Goal: Task Accomplishment & Management: Use online tool/utility

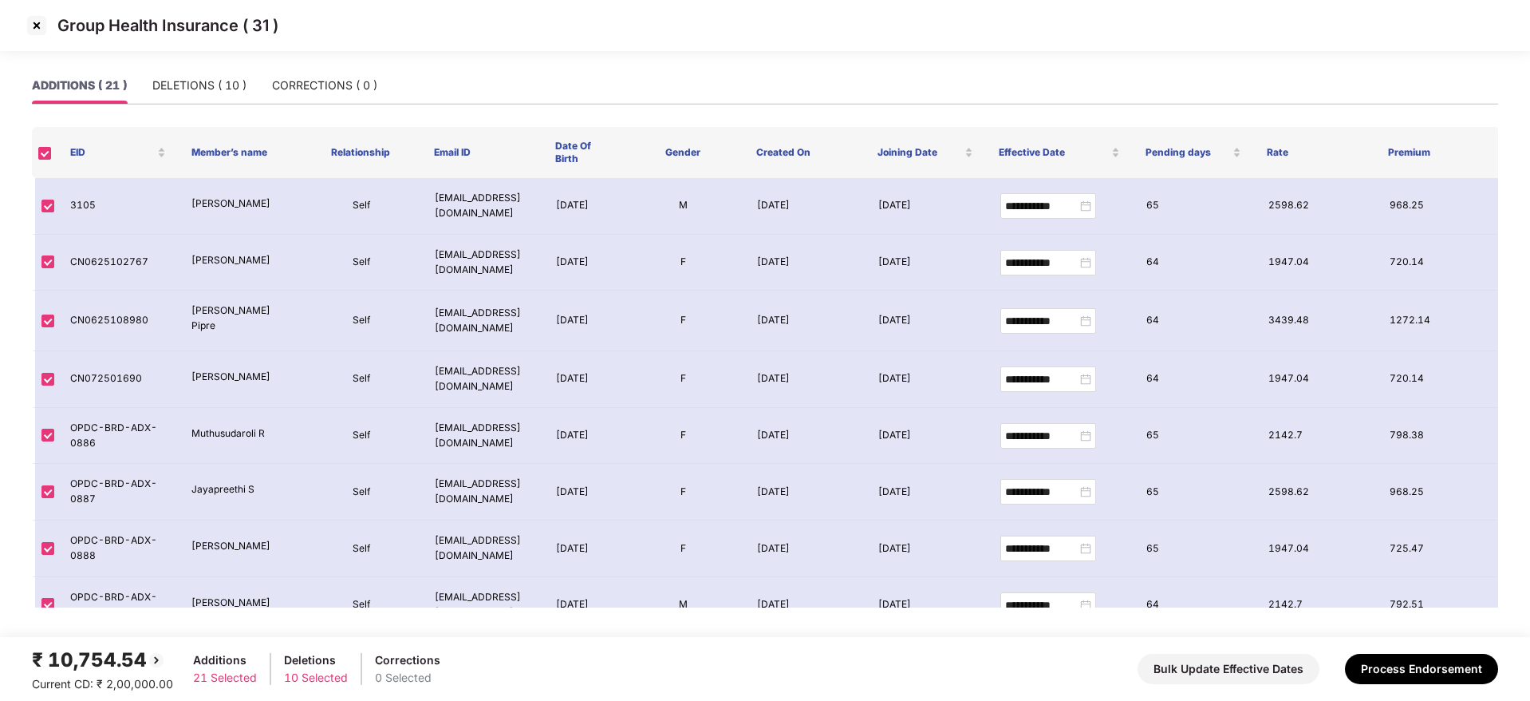
click at [30, 29] on img at bounding box center [37, 26] width 26 height 26
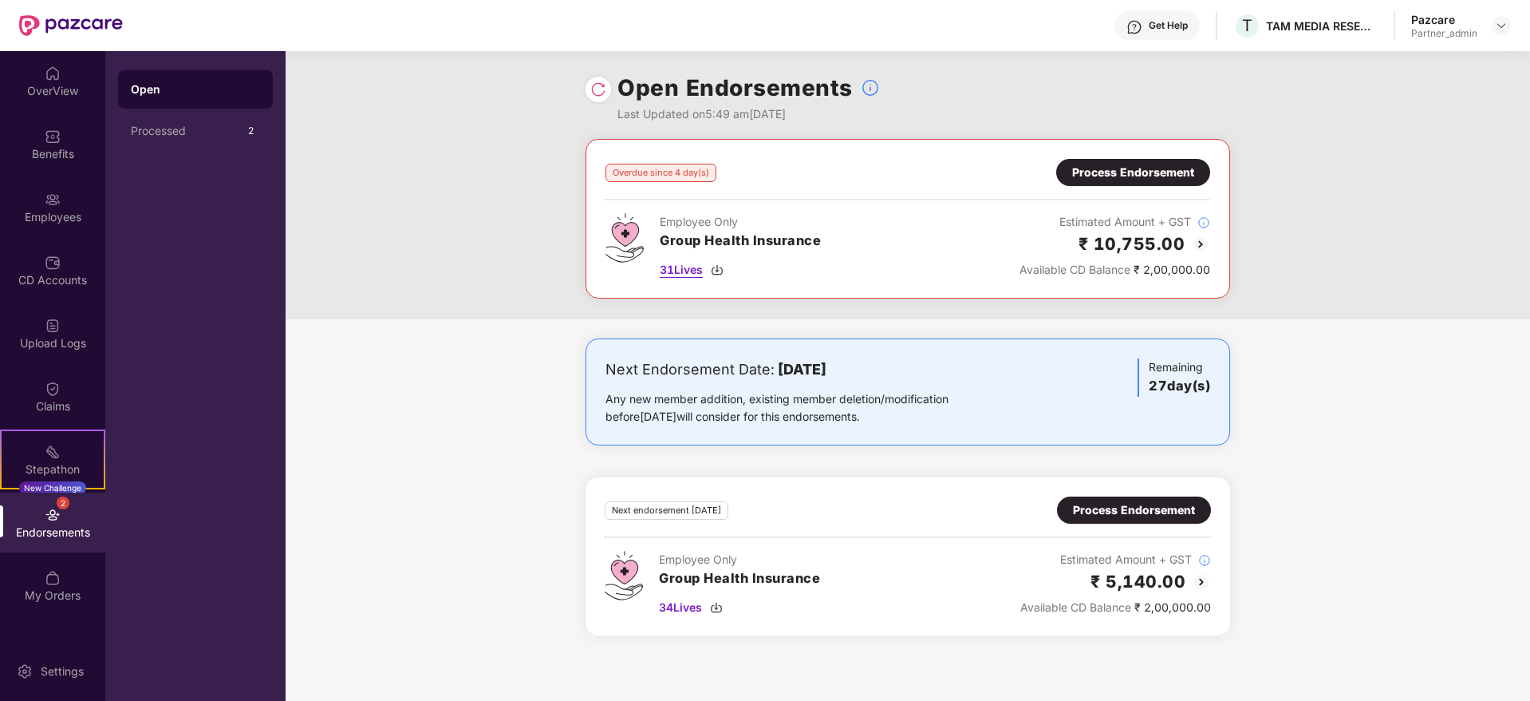
click at [721, 272] on img at bounding box center [717, 269] width 13 height 13
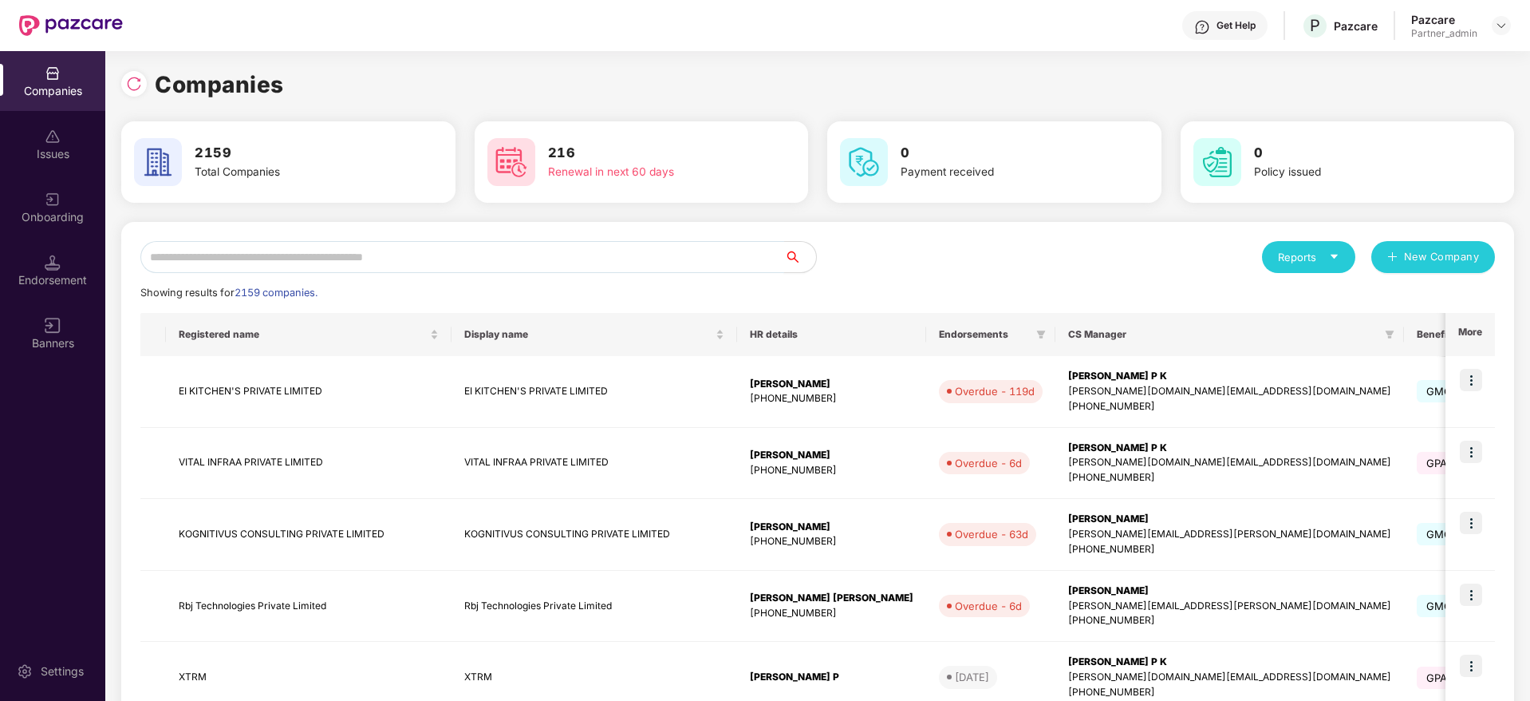
click at [451, 267] on input "text" at bounding box center [462, 257] width 644 height 32
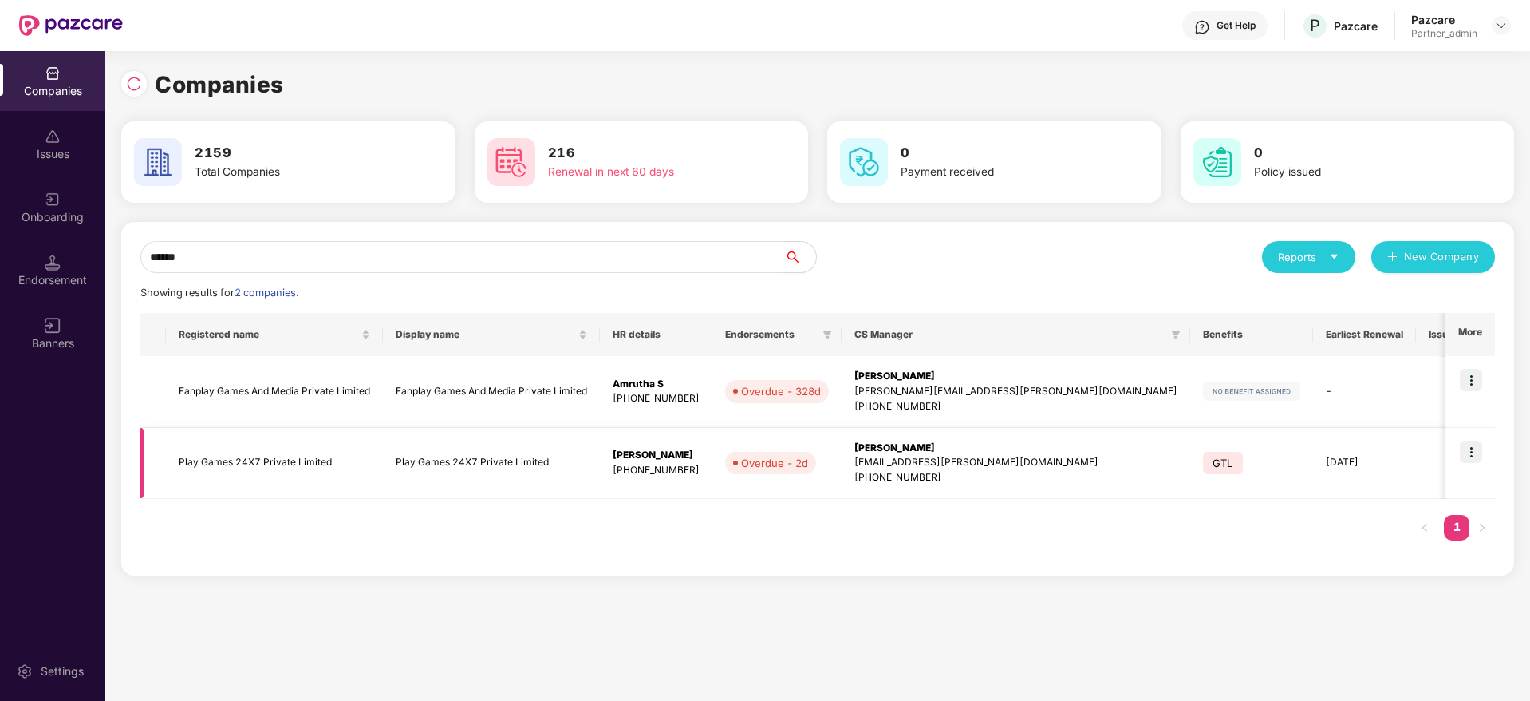
type input "******"
click at [1475, 452] on img at bounding box center [1471, 451] width 22 height 22
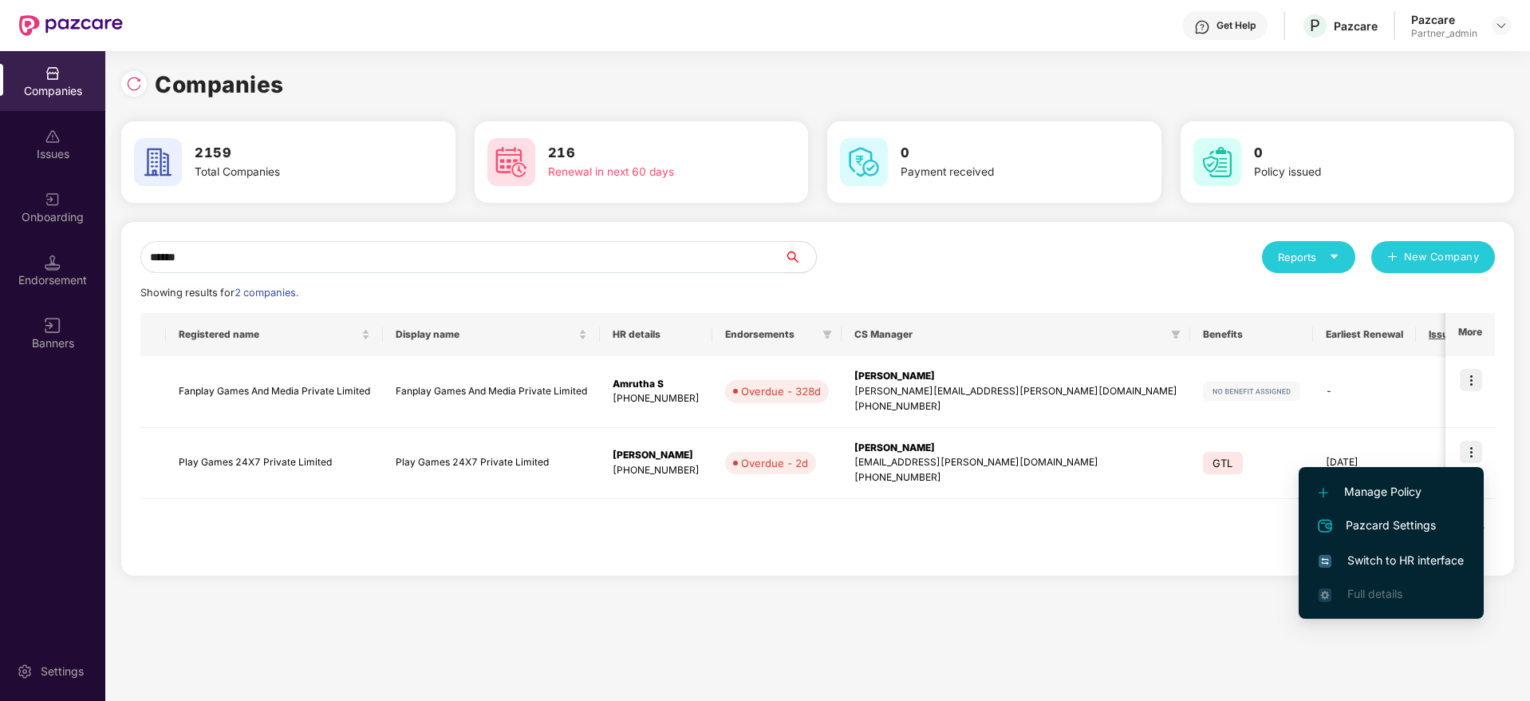
click at [1402, 560] on span "Switch to HR interface" at bounding box center [1391, 560] width 145 height 18
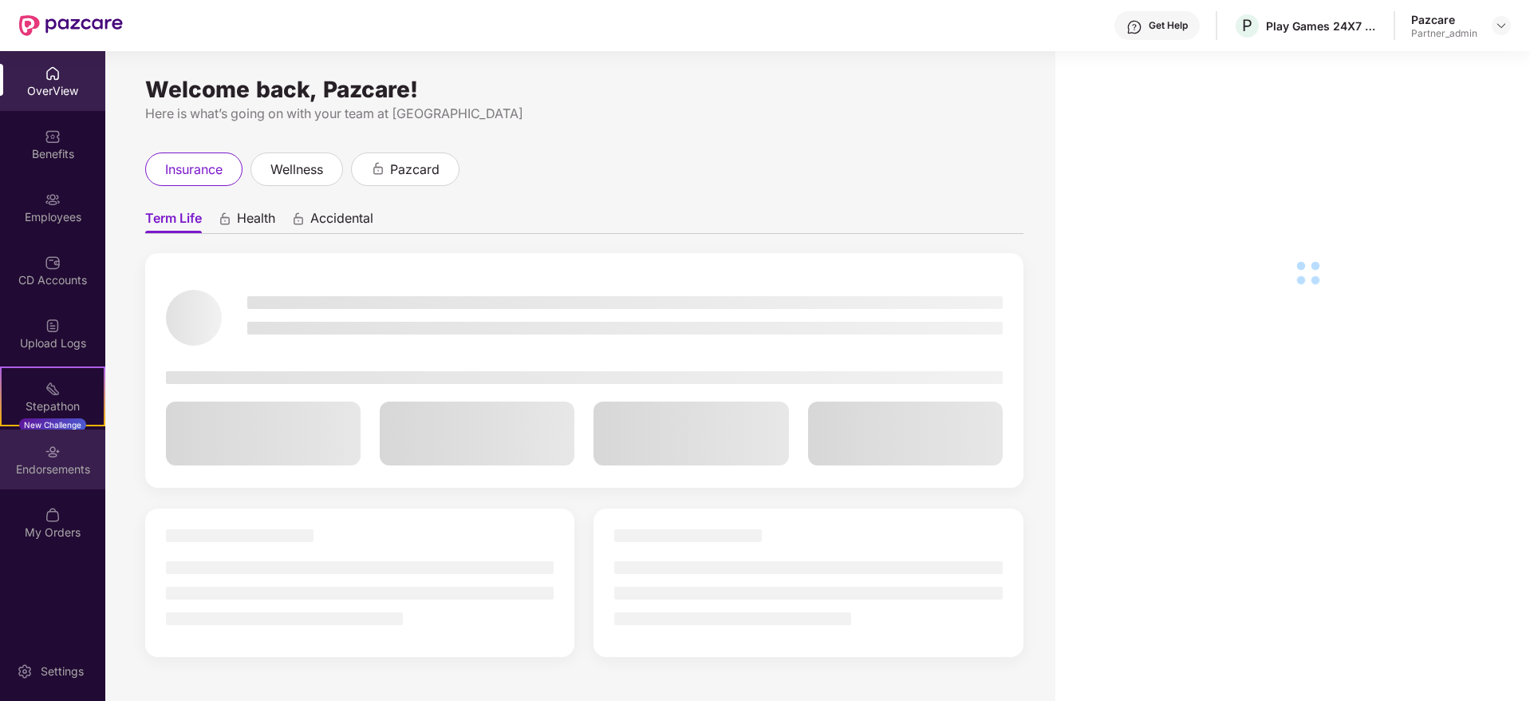
click at [36, 477] on div "Endorsements" at bounding box center [52, 459] width 105 height 60
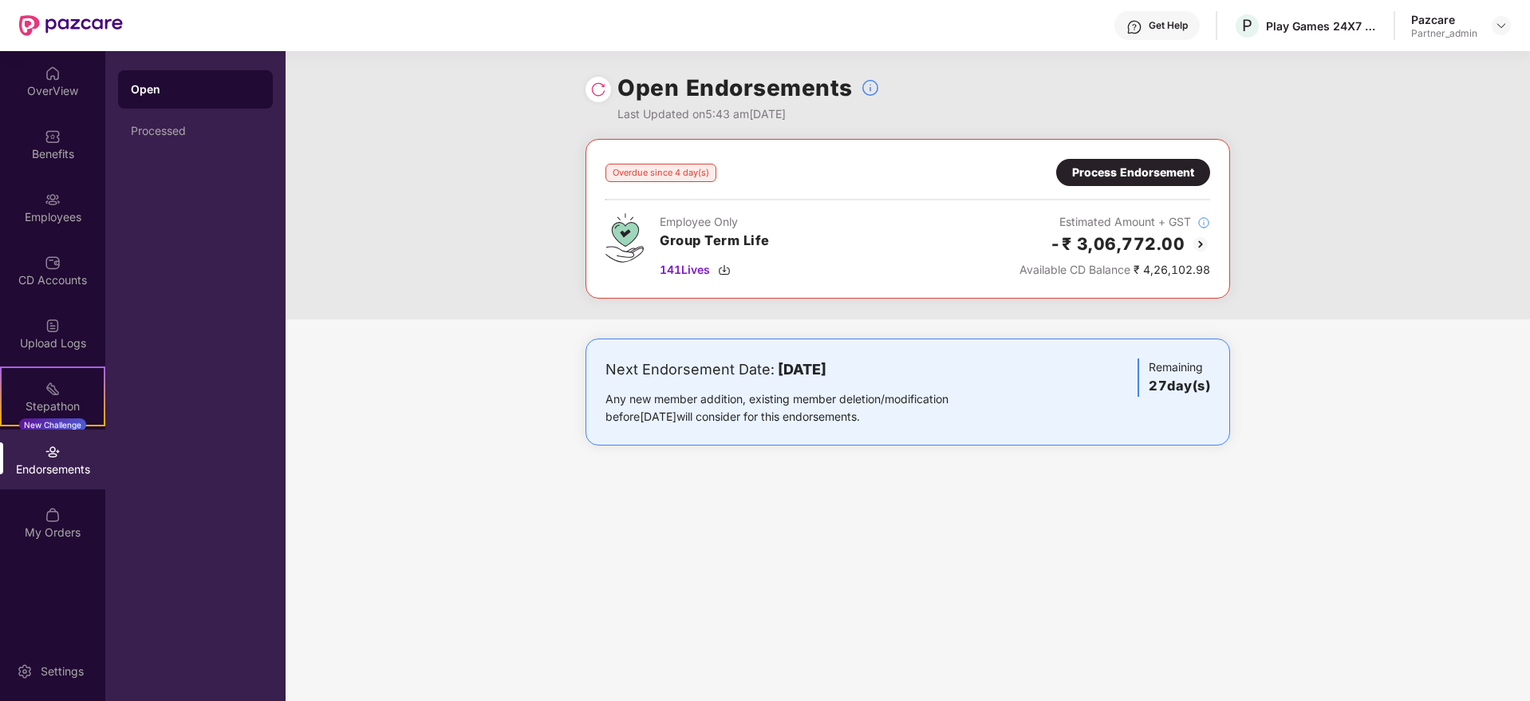
click at [1121, 172] on div "Process Endorsement" at bounding box center [1133, 173] width 122 height 18
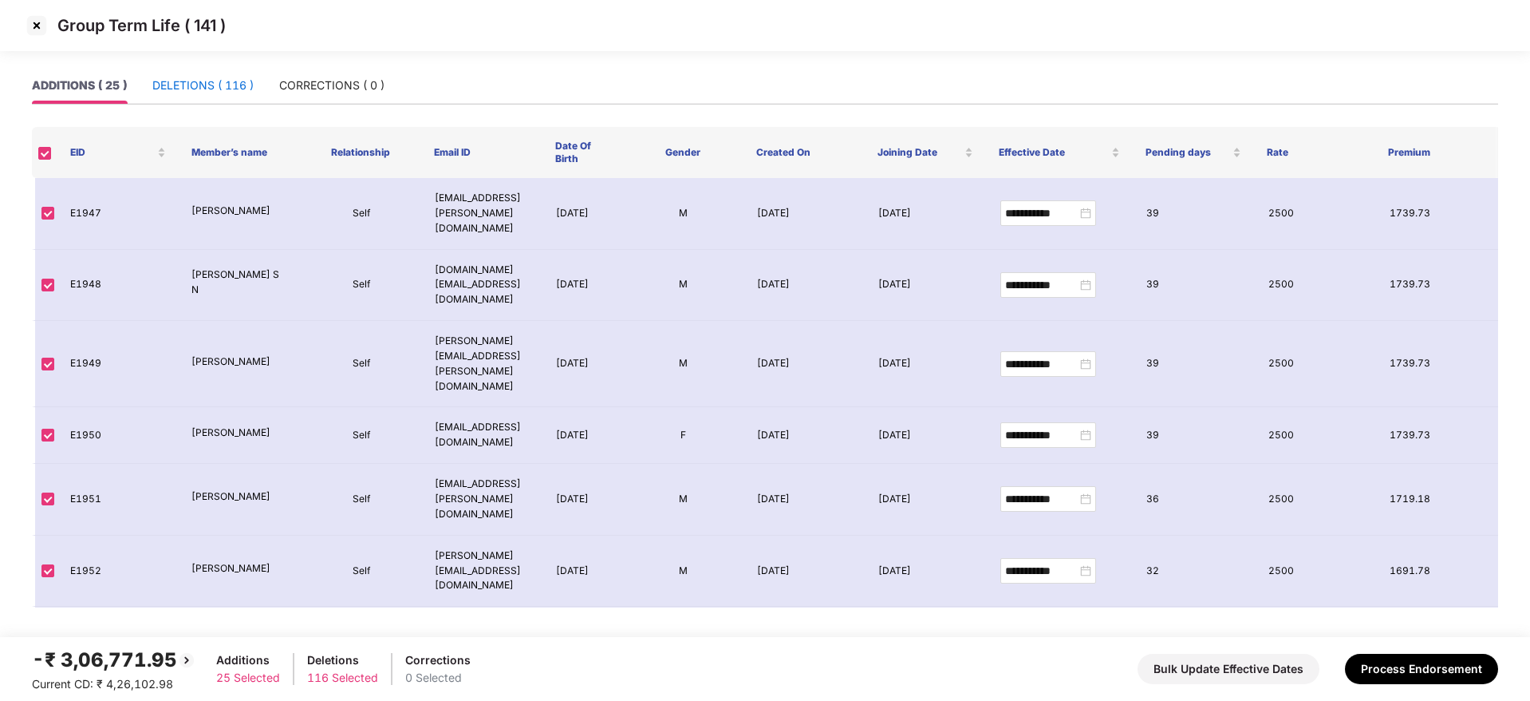
click at [185, 86] on div "DELETIONS ( 116 )" at bounding box center [202, 86] width 101 height 18
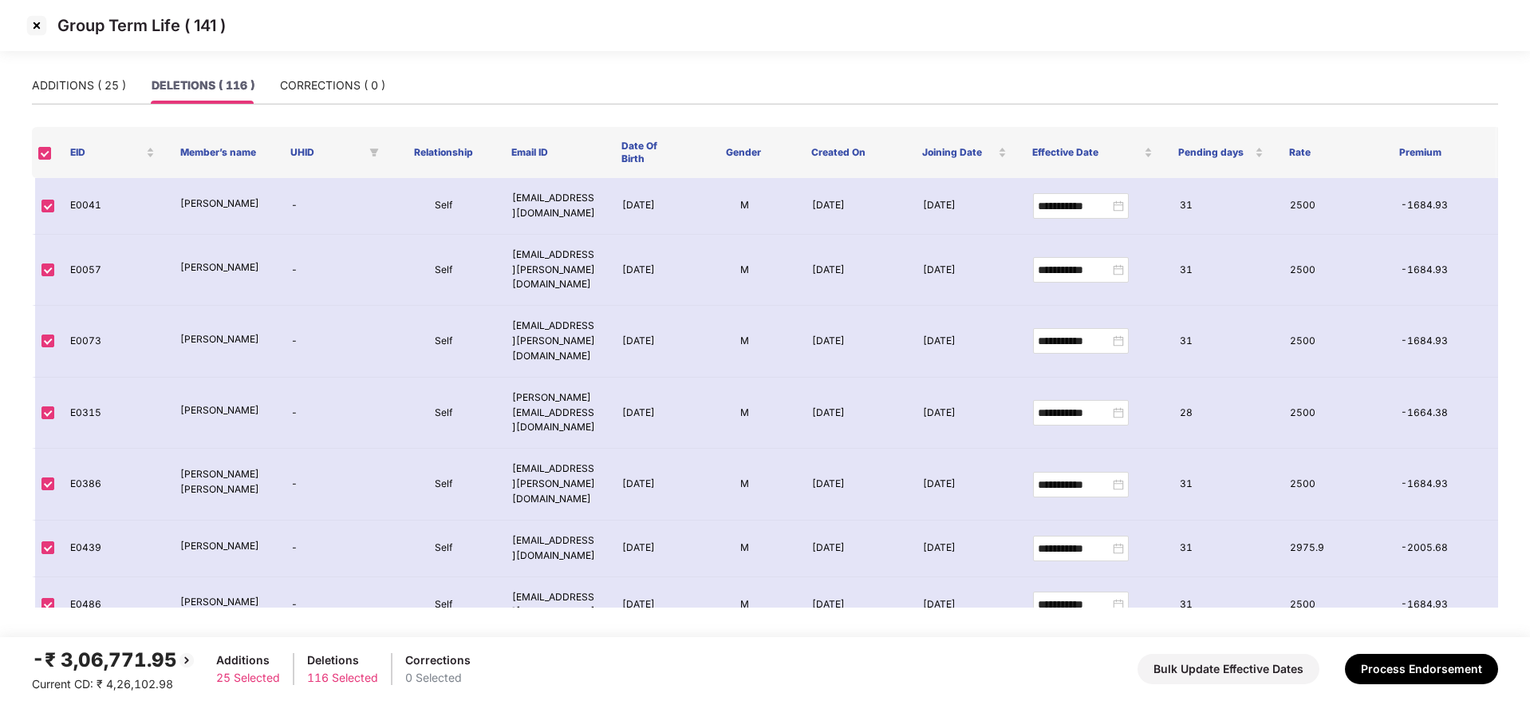
click at [40, 22] on img at bounding box center [37, 26] width 26 height 26
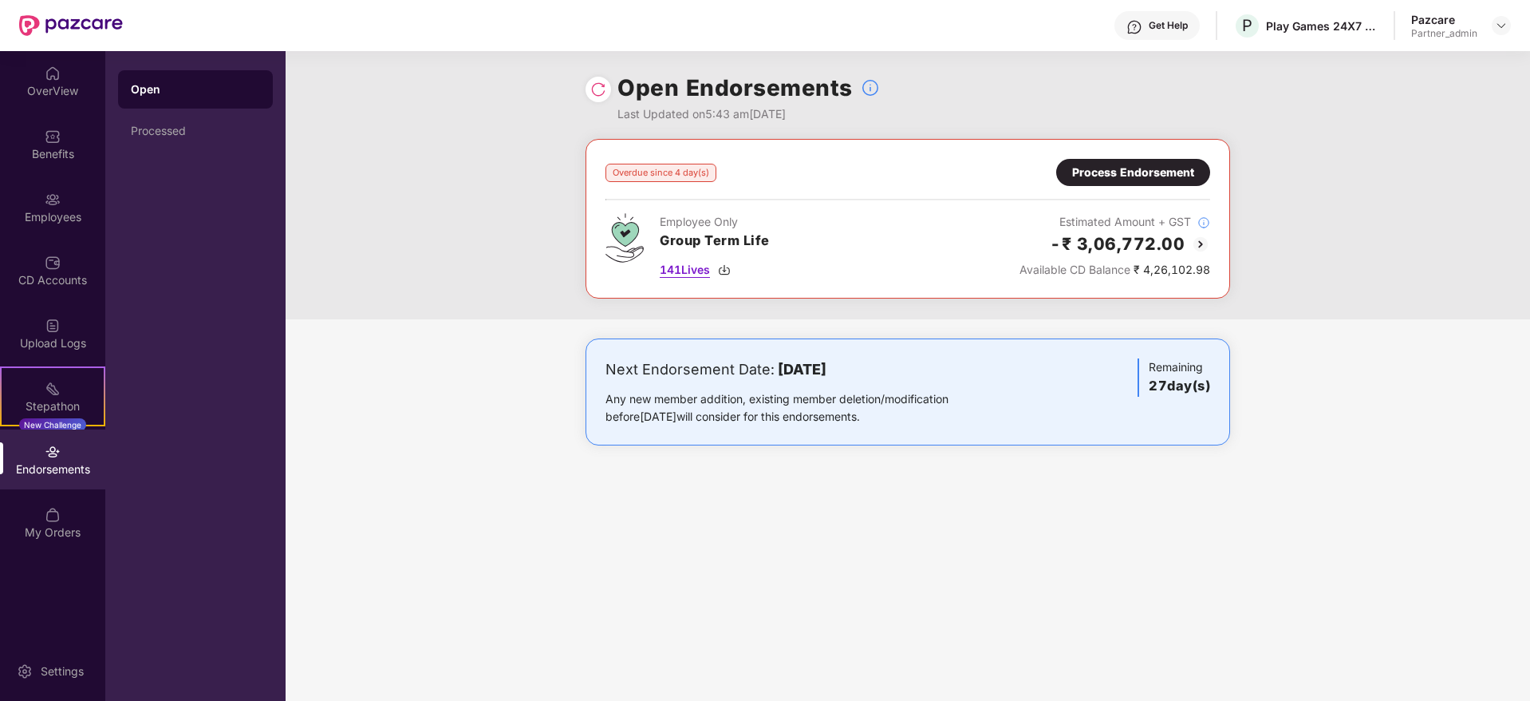
click at [728, 271] on img at bounding box center [724, 269] width 13 height 13
